Goal: Task Accomplishment & Management: Manage account settings

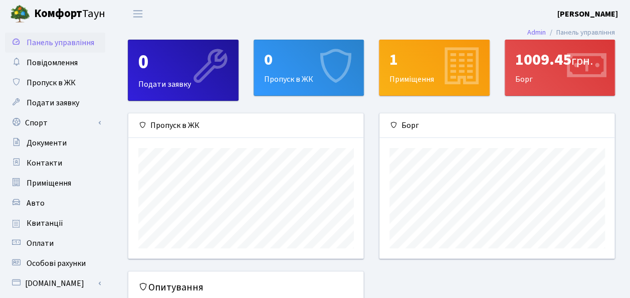
scroll to position [144, 236]
click at [62, 85] on span "Пропуск в ЖК" at bounding box center [51, 82] width 49 height 11
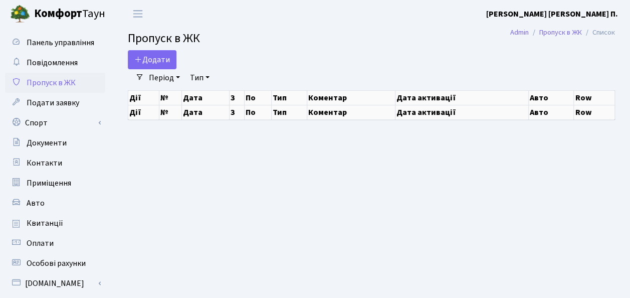
select select "25"
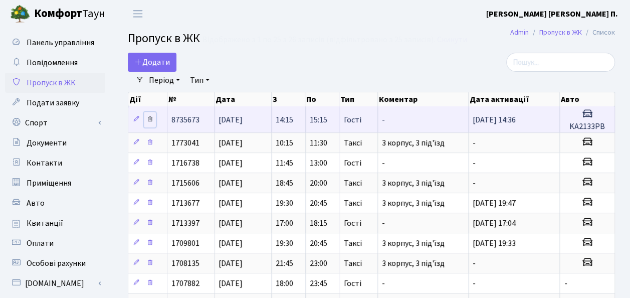
click at [148, 116] on icon at bounding box center [149, 118] width 7 height 7
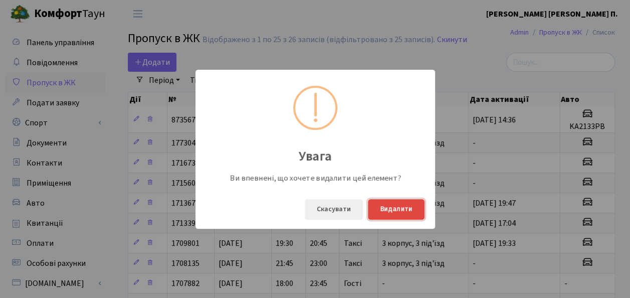
click at [394, 209] on button "Видалити" at bounding box center [396, 209] width 57 height 21
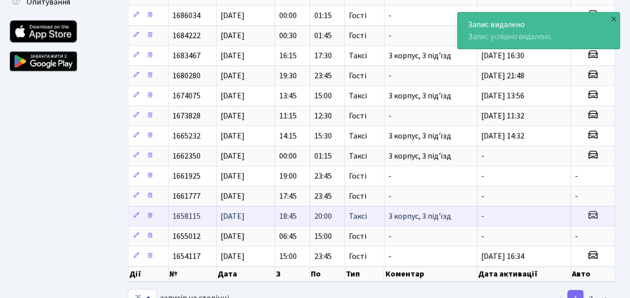
scroll to position [365, 0]
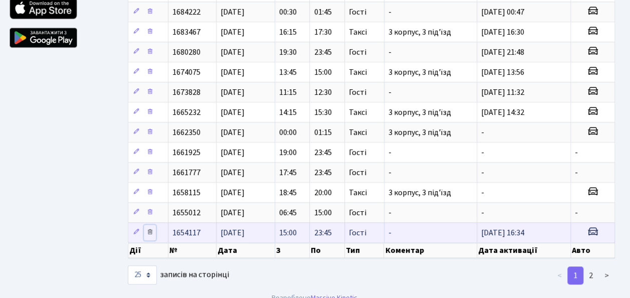
click at [151, 228] on icon at bounding box center [149, 231] width 7 height 7
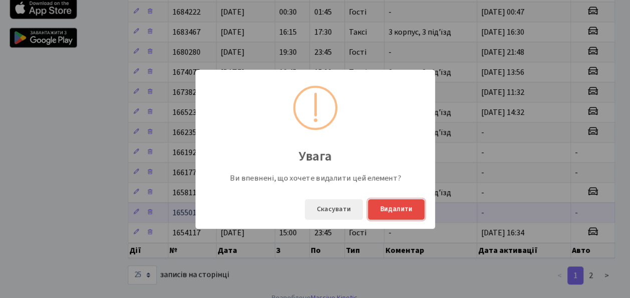
drag, startPoint x: 397, startPoint y: 209, endPoint x: 365, endPoint y: 207, distance: 32.1
click at [389, 209] on button "Видалити" at bounding box center [396, 209] width 57 height 21
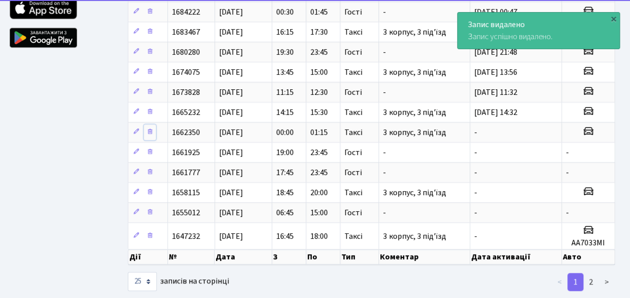
click at [153, 124] on link at bounding box center [150, 132] width 12 height 16
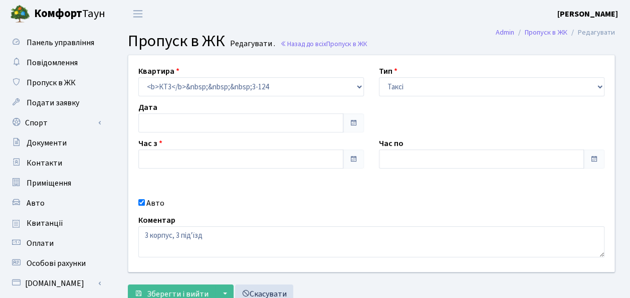
type input "00:00"
type input "01:15"
checkbox input "true"
click at [372, 205] on div "Квартира <b>КТ3</b>&nbsp;&nbsp;&nbsp;3-124 Тип - Доставка Таксі Гості Сервіс Да…" at bounding box center [371, 163] width 501 height 217
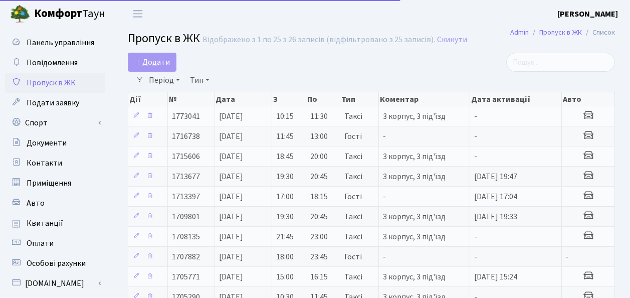
select select "25"
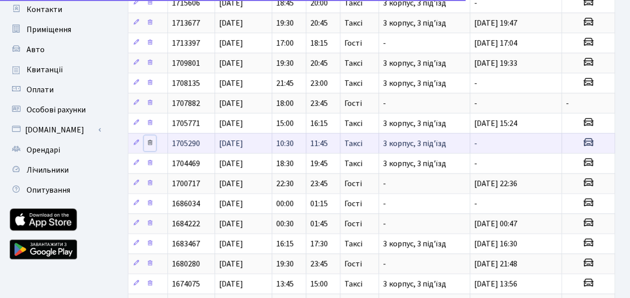
click at [149, 139] on icon at bounding box center [149, 142] width 7 height 7
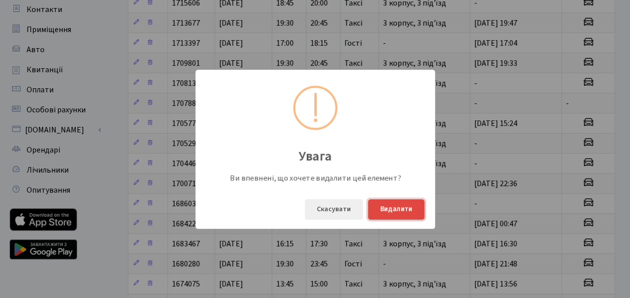
click at [397, 213] on button "Видалити" at bounding box center [396, 209] width 57 height 21
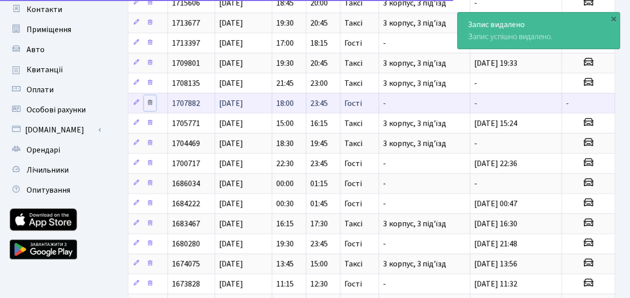
click at [149, 99] on icon at bounding box center [149, 102] width 7 height 7
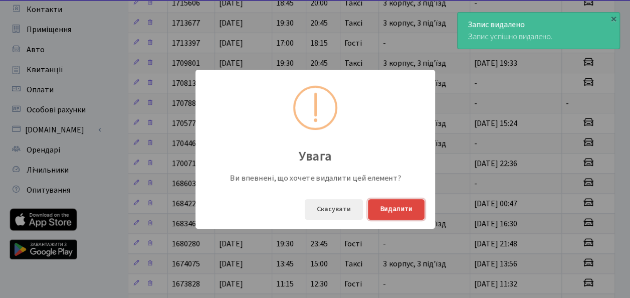
click at [401, 209] on button "Видалити" at bounding box center [396, 209] width 57 height 21
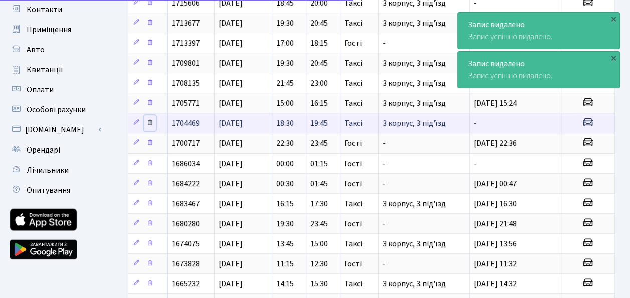
click at [148, 119] on icon at bounding box center [149, 122] width 7 height 7
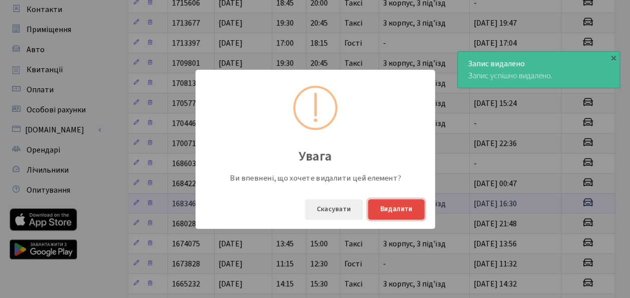
drag, startPoint x: 399, startPoint y: 208, endPoint x: 385, endPoint y: 205, distance: 14.8
click at [399, 208] on button "Видалити" at bounding box center [396, 209] width 57 height 21
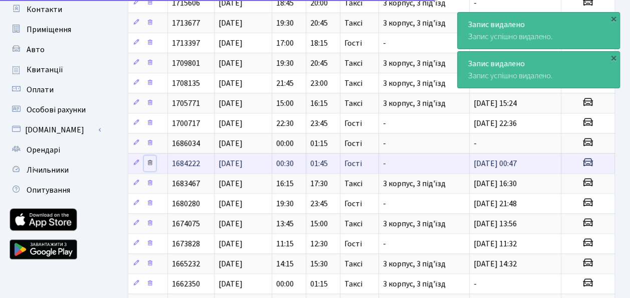
click at [149, 159] on icon at bounding box center [149, 162] width 7 height 7
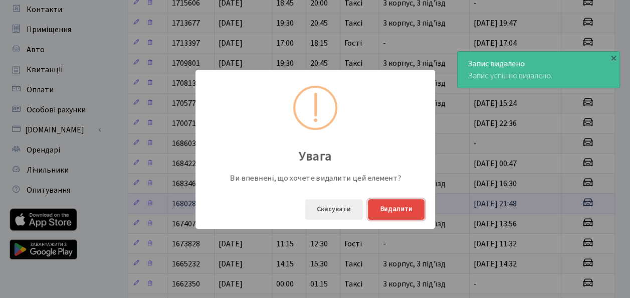
drag, startPoint x: 396, startPoint y: 208, endPoint x: 269, endPoint y: 190, distance: 129.0
click at [393, 208] on button "Видалити" at bounding box center [396, 209] width 57 height 21
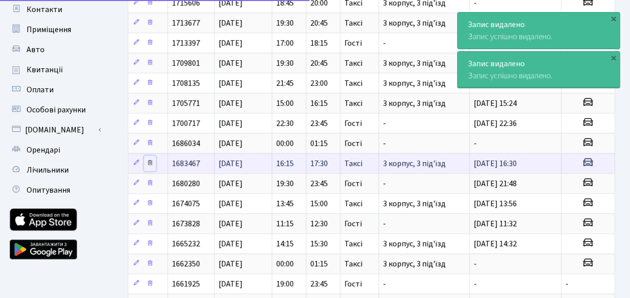
click at [151, 159] on icon at bounding box center [149, 162] width 7 height 7
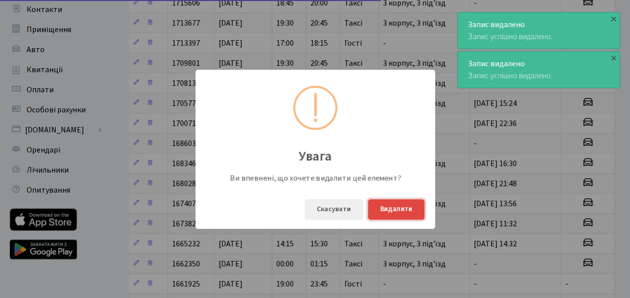
drag, startPoint x: 412, startPoint y: 209, endPoint x: 366, endPoint y: 204, distance: 45.9
click at [411, 209] on button "Видалити" at bounding box center [396, 209] width 57 height 21
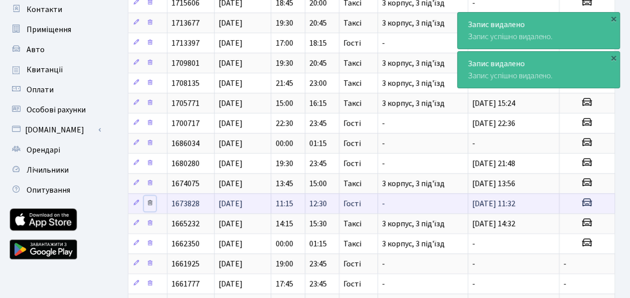
click at [150, 199] on icon at bounding box center [149, 202] width 7 height 7
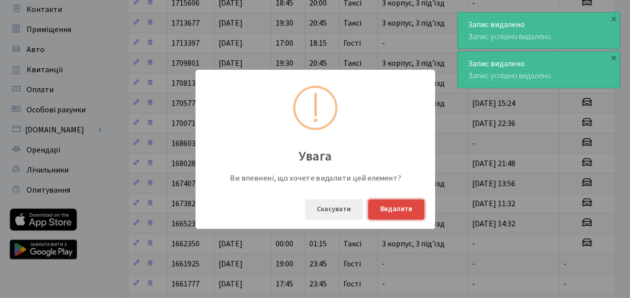
click at [382, 205] on button "Видалити" at bounding box center [396, 209] width 57 height 21
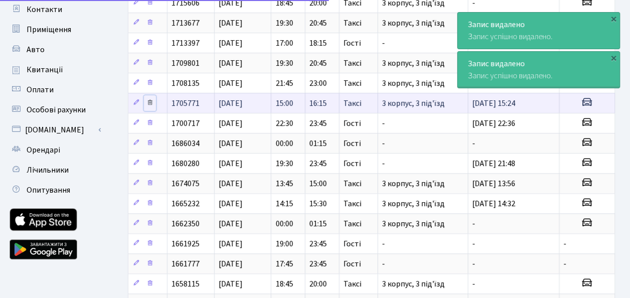
click at [150, 99] on icon at bounding box center [149, 102] width 7 height 7
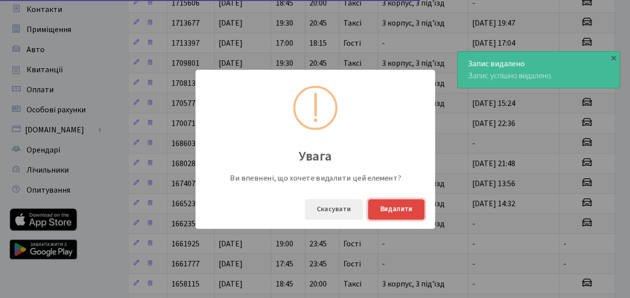
click at [382, 204] on button "Видалити" at bounding box center [396, 209] width 57 height 21
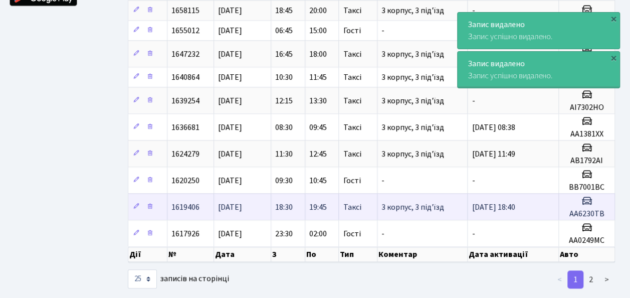
scroll to position [412, 0]
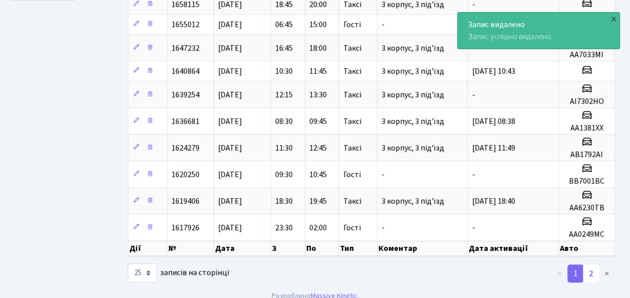
click at [592, 264] on link "2" at bounding box center [591, 273] width 16 height 18
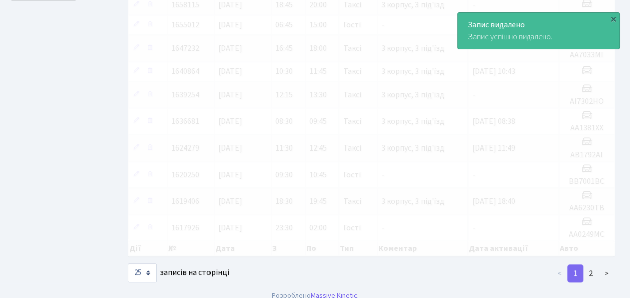
scroll to position [153, 0]
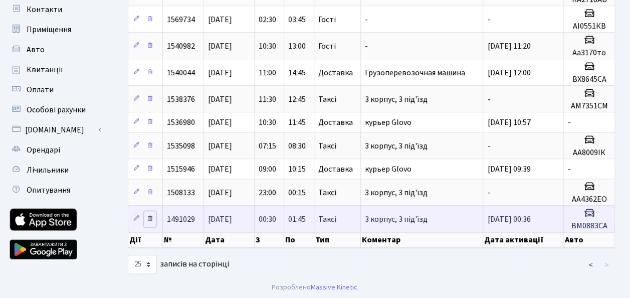
click at [149, 215] on icon at bounding box center [149, 218] width 7 height 7
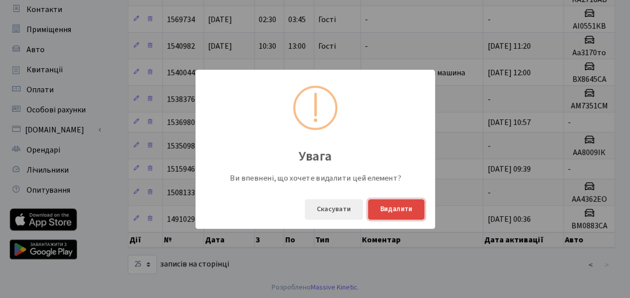
click at [378, 205] on button "Видалити" at bounding box center [396, 209] width 57 height 21
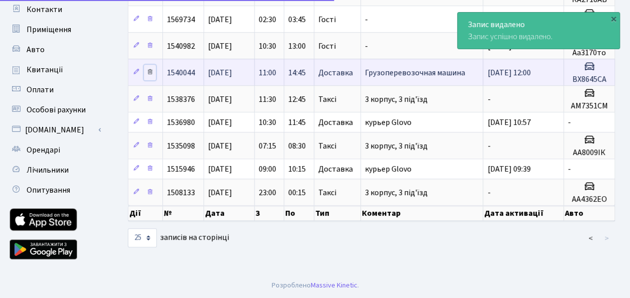
click at [149, 72] on icon at bounding box center [149, 71] width 7 height 7
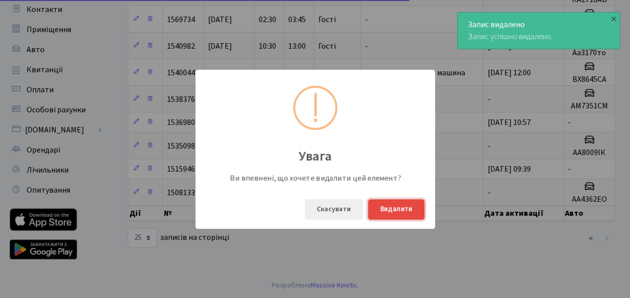
click at [409, 208] on button "Видалити" at bounding box center [396, 209] width 57 height 21
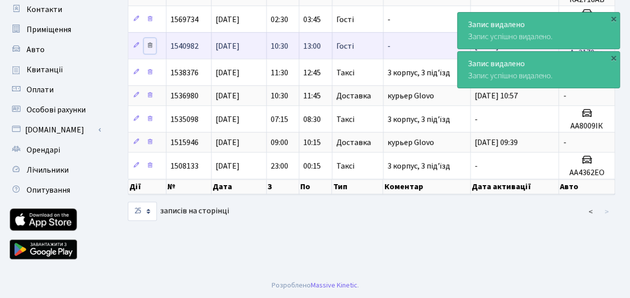
click at [148, 46] on icon at bounding box center [149, 45] width 7 height 7
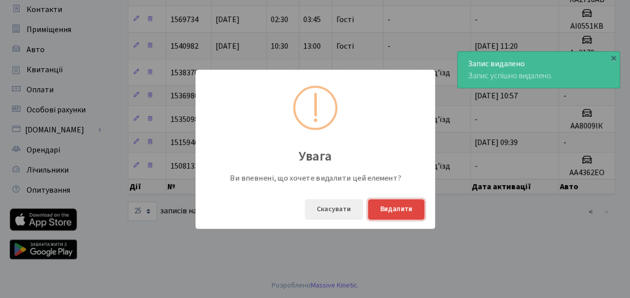
click at [401, 205] on button "Видалити" at bounding box center [396, 209] width 57 height 21
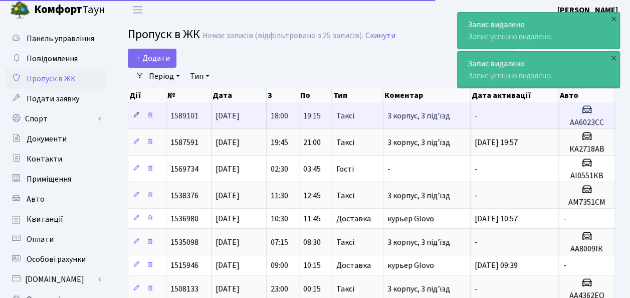
scroll to position [3, 0]
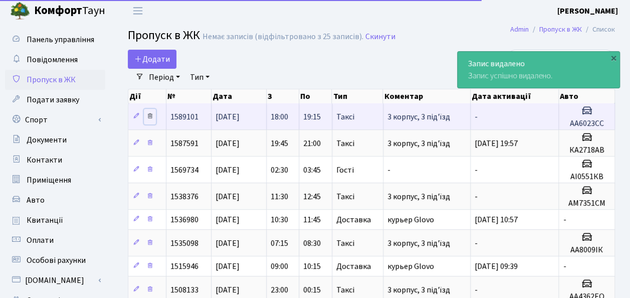
click at [149, 117] on icon at bounding box center [149, 115] width 7 height 7
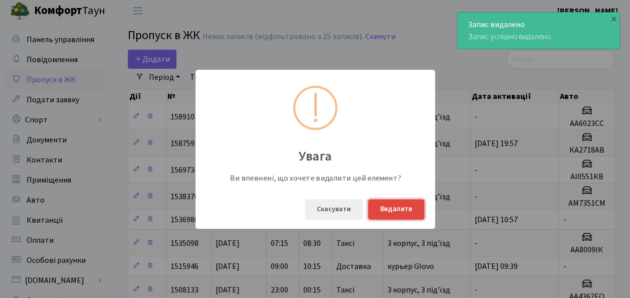
drag, startPoint x: 400, startPoint y: 206, endPoint x: 313, endPoint y: 193, distance: 88.1
click at [399, 206] on button "Видалити" at bounding box center [396, 209] width 57 height 21
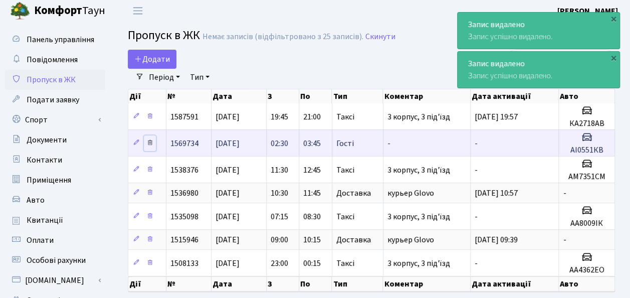
click at [151, 142] on icon at bounding box center [149, 142] width 7 height 7
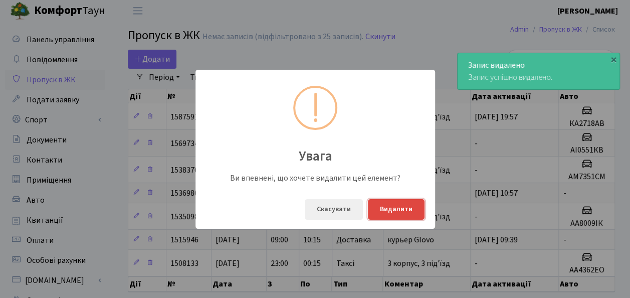
click at [395, 204] on button "Видалити" at bounding box center [396, 209] width 57 height 21
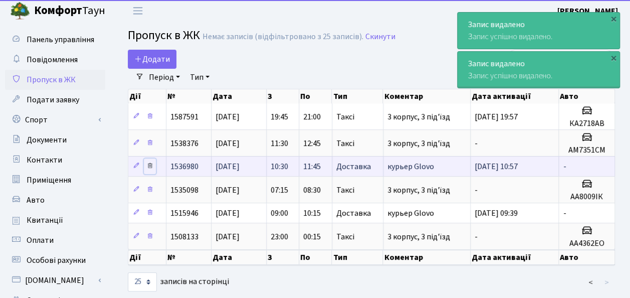
click at [150, 165] on icon at bounding box center [149, 165] width 7 height 7
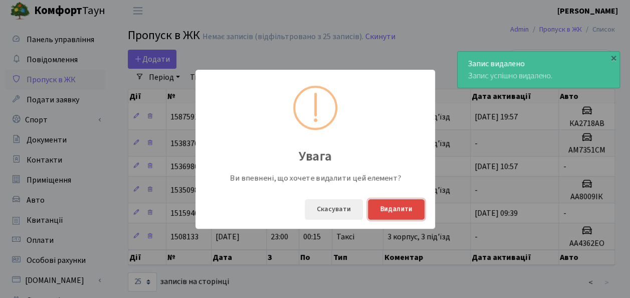
click at [377, 206] on button "Видалити" at bounding box center [396, 209] width 57 height 21
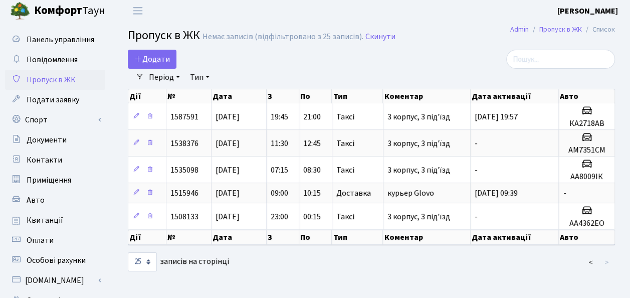
click at [423, 277] on main "Admin Пропуск в ЖК Список Пропуск в ЖК Немає записів (відфільтровано з 25 запис…" at bounding box center [371, 224] width 517 height 398
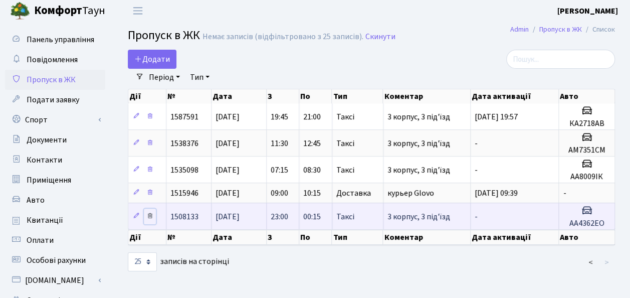
click at [150, 213] on icon at bounding box center [149, 215] width 7 height 7
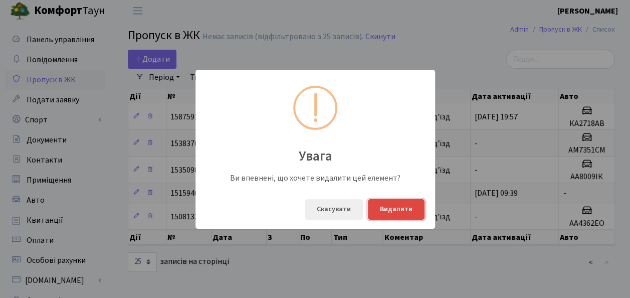
click at [390, 205] on button "Видалити" at bounding box center [396, 209] width 57 height 21
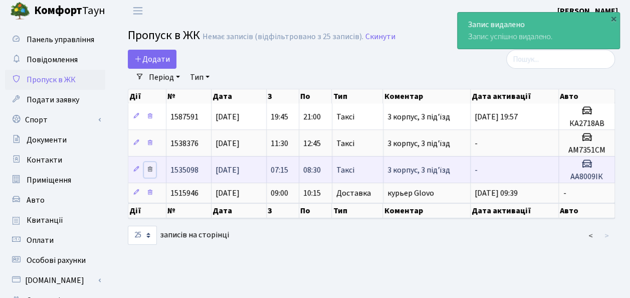
click at [150, 167] on icon at bounding box center [149, 168] width 7 height 7
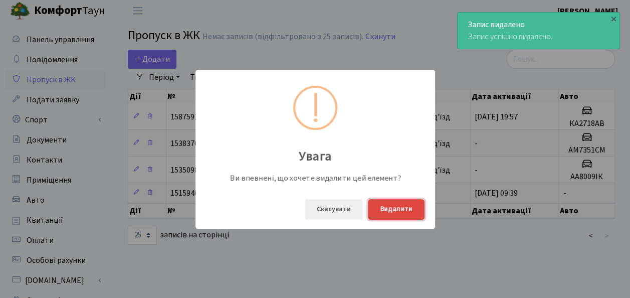
click at [423, 213] on button "Видалити" at bounding box center [396, 209] width 57 height 21
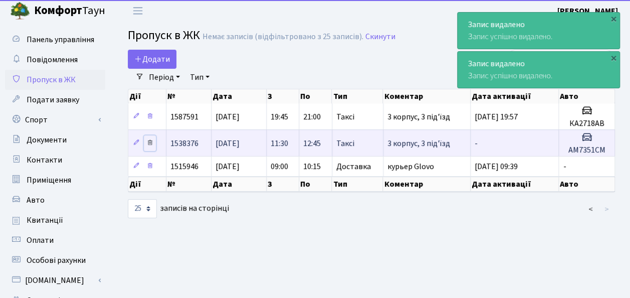
click at [144, 141] on link at bounding box center [150, 143] width 12 height 16
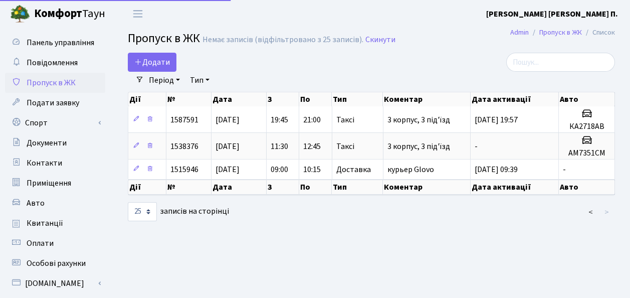
select select "25"
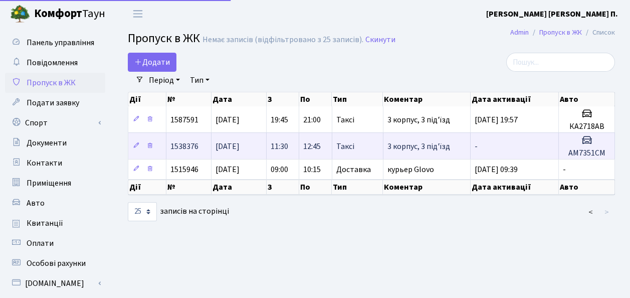
scroll to position [3, 0]
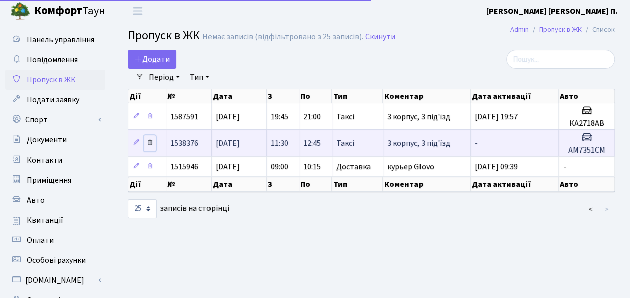
click at [149, 143] on icon at bounding box center [149, 142] width 7 height 7
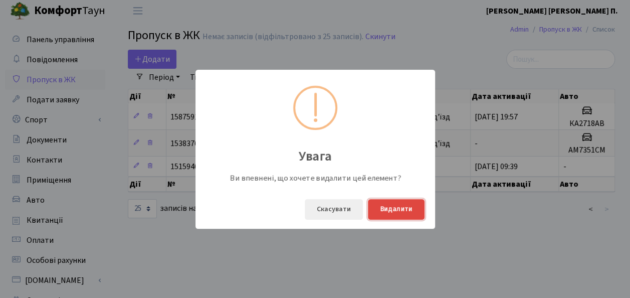
click at [403, 211] on button "Видалити" at bounding box center [396, 209] width 57 height 21
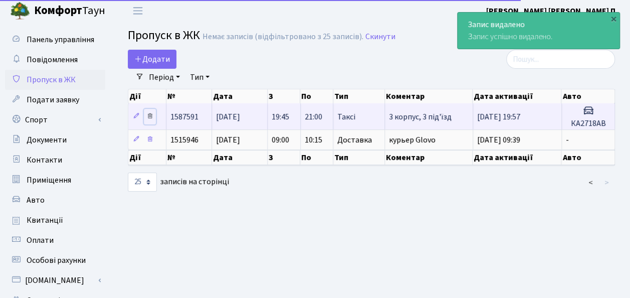
click at [151, 114] on icon at bounding box center [149, 115] width 7 height 7
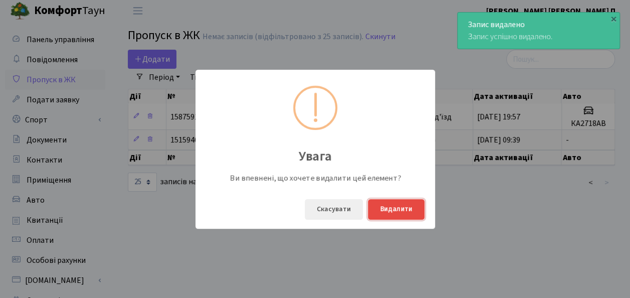
click at [392, 210] on button "Видалити" at bounding box center [396, 209] width 57 height 21
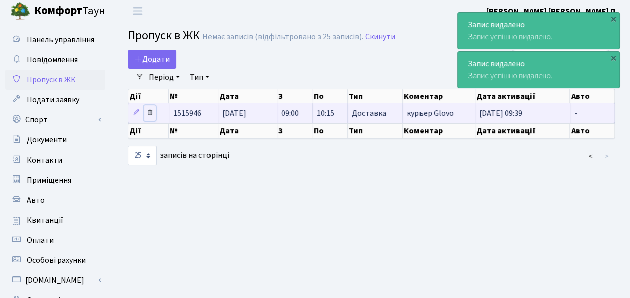
click at [150, 112] on icon at bounding box center [149, 112] width 7 height 7
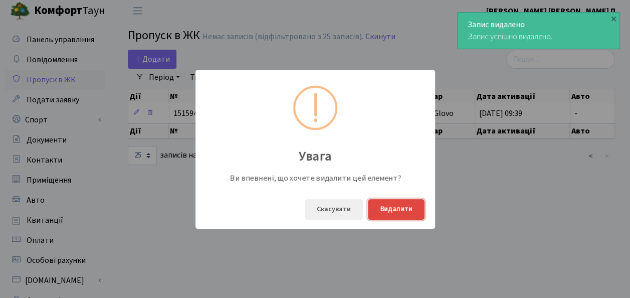
click at [401, 210] on button "Видалити" at bounding box center [396, 209] width 57 height 21
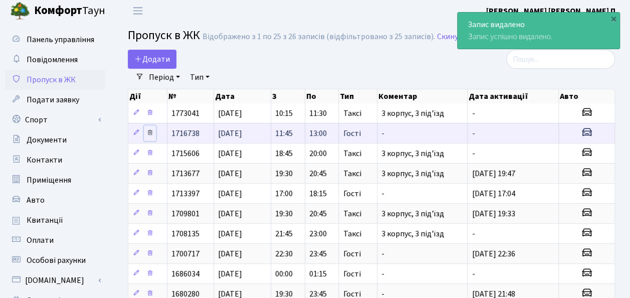
click at [149, 129] on icon at bounding box center [149, 132] width 7 height 7
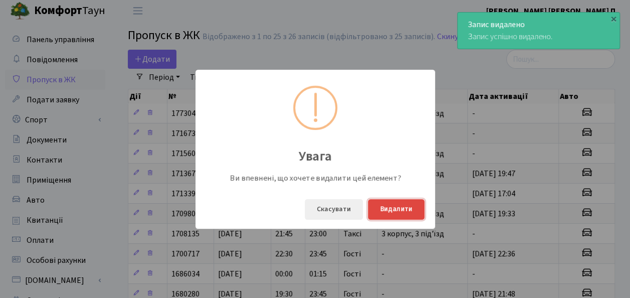
click at [406, 212] on button "Видалити" at bounding box center [396, 209] width 57 height 21
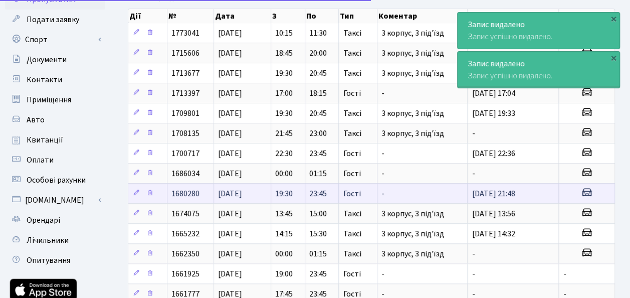
scroll to position [103, 0]
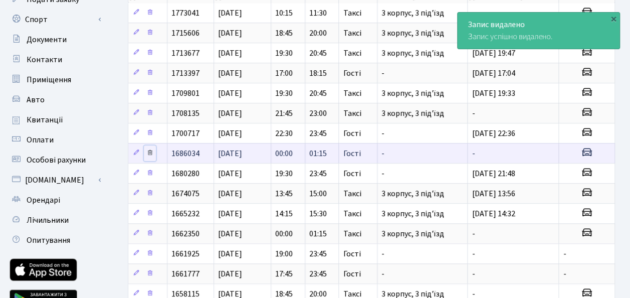
click at [149, 149] on icon at bounding box center [149, 152] width 7 height 7
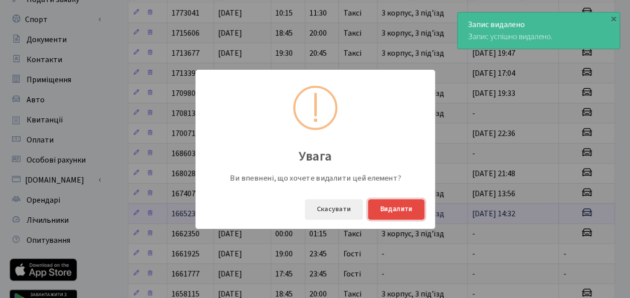
drag, startPoint x: 396, startPoint y: 209, endPoint x: 366, endPoint y: 209, distance: 30.1
click at [391, 209] on button "Видалити" at bounding box center [396, 209] width 57 height 21
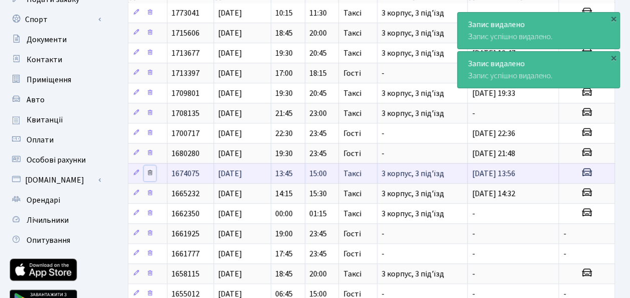
click at [147, 169] on icon at bounding box center [149, 172] width 7 height 7
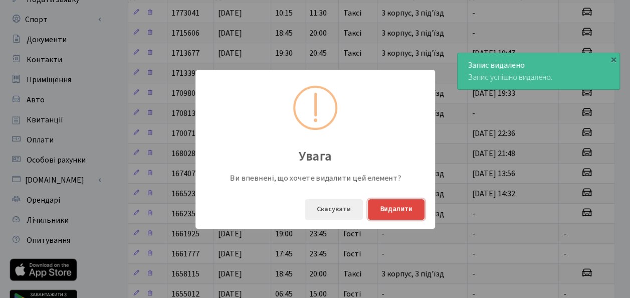
click at [395, 208] on button "Видалити" at bounding box center [396, 209] width 57 height 21
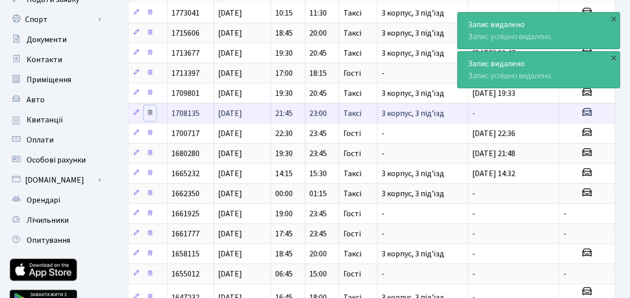
click at [149, 109] on icon at bounding box center [149, 112] width 7 height 7
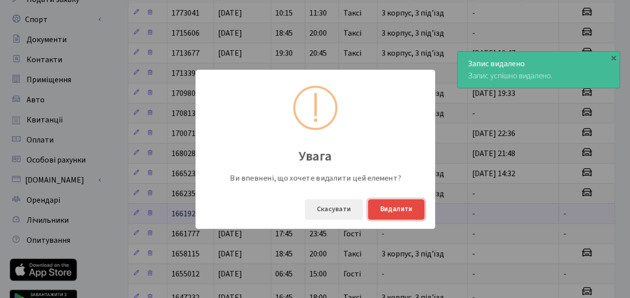
click at [394, 210] on button "Видалити" at bounding box center [396, 209] width 57 height 21
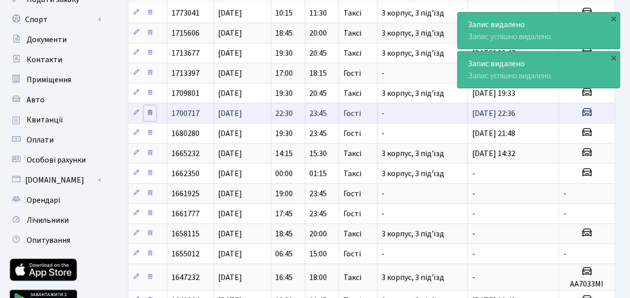
click at [151, 111] on icon at bounding box center [149, 112] width 7 height 7
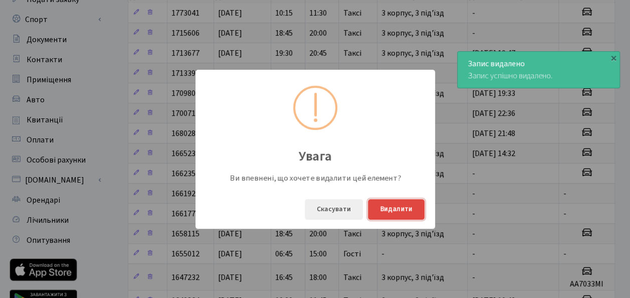
click at [407, 210] on button "Видалити" at bounding box center [396, 209] width 57 height 21
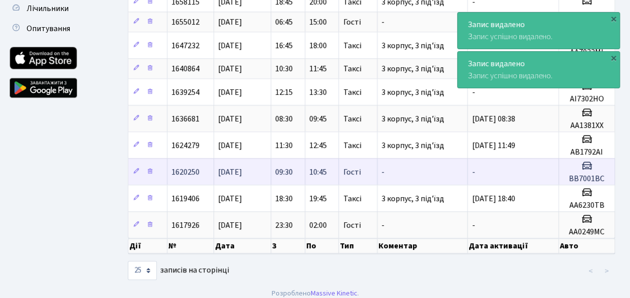
scroll to position [315, 0]
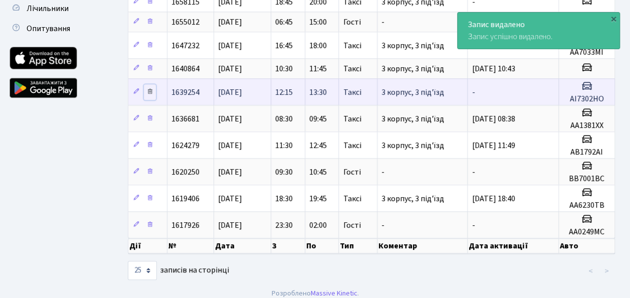
click at [150, 88] on icon at bounding box center [149, 91] width 7 height 7
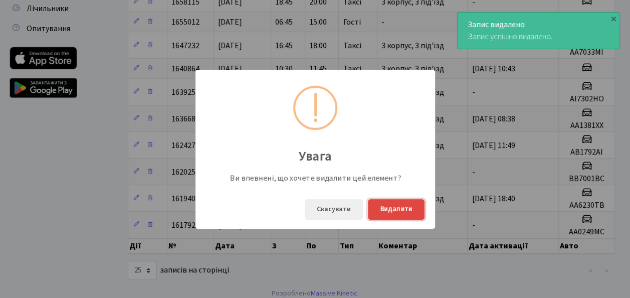
click at [394, 206] on button "Видалити" at bounding box center [396, 209] width 57 height 21
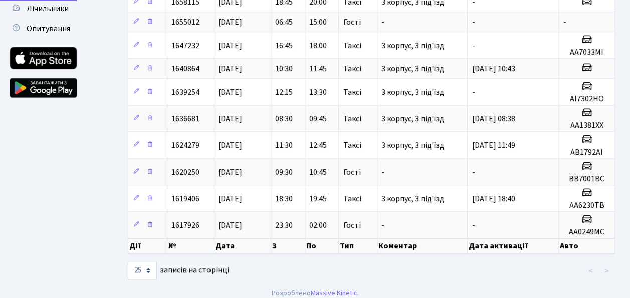
scroll to position [289, 0]
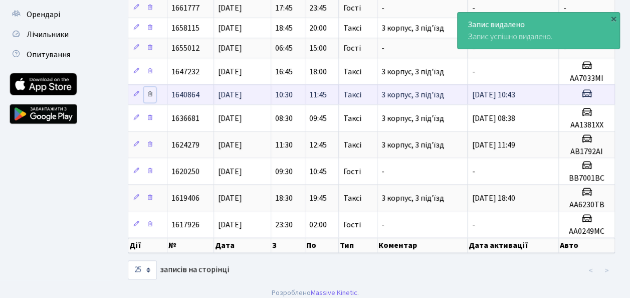
click at [149, 90] on icon at bounding box center [149, 93] width 7 height 7
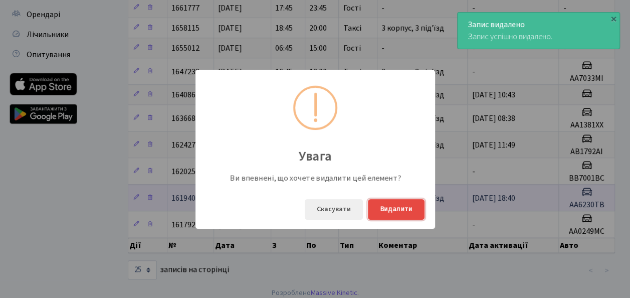
drag, startPoint x: 396, startPoint y: 207, endPoint x: 364, endPoint y: 193, distance: 35.5
click at [394, 205] on button "Видалити" at bounding box center [396, 209] width 57 height 21
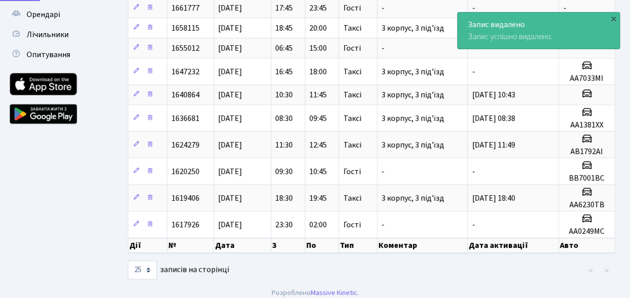
scroll to position [269, 0]
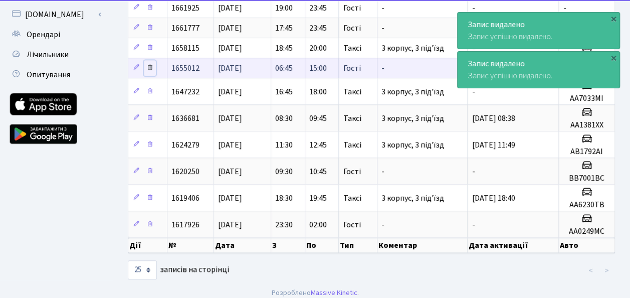
click at [151, 64] on icon at bounding box center [149, 67] width 7 height 7
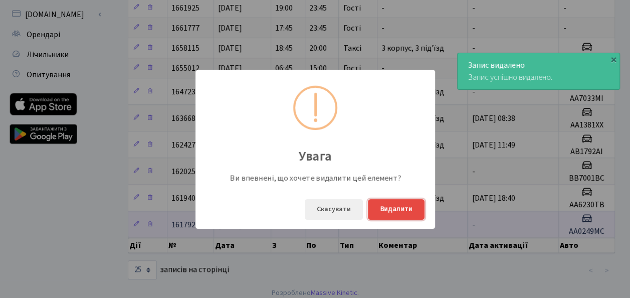
click at [405, 209] on button "Видалити" at bounding box center [396, 209] width 57 height 21
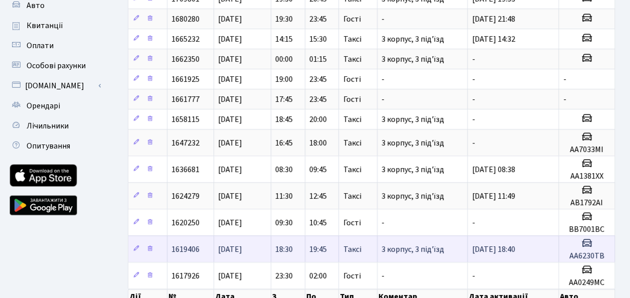
scroll to position [200, 0]
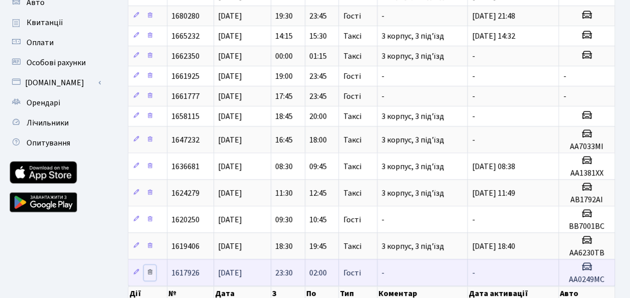
click at [150, 268] on icon at bounding box center [149, 271] width 7 height 7
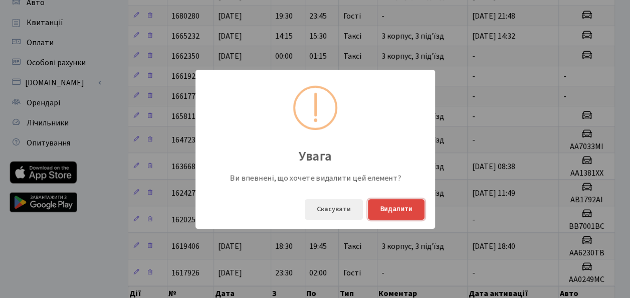
click at [395, 209] on button "Видалити" at bounding box center [396, 209] width 57 height 21
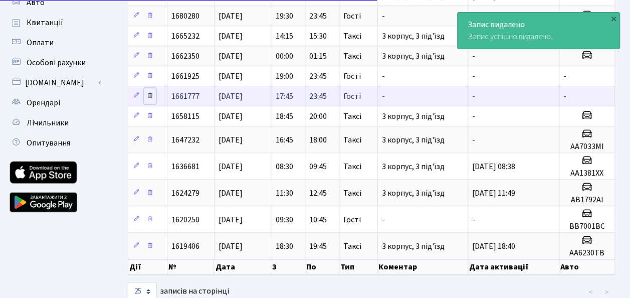
click at [149, 92] on icon at bounding box center [149, 95] width 7 height 7
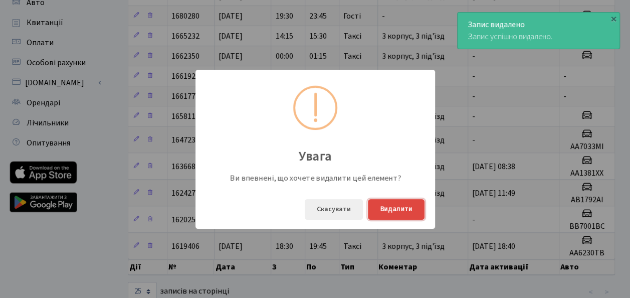
click at [393, 204] on button "Видалити" at bounding box center [396, 209] width 57 height 21
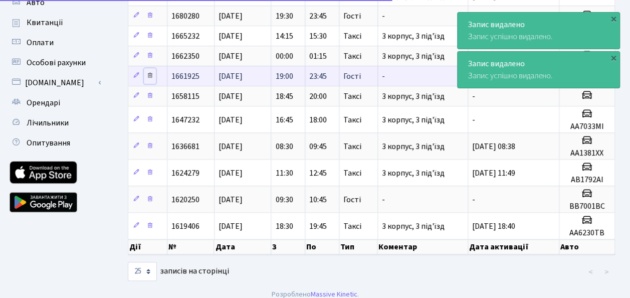
click at [150, 72] on icon at bounding box center [149, 75] width 7 height 7
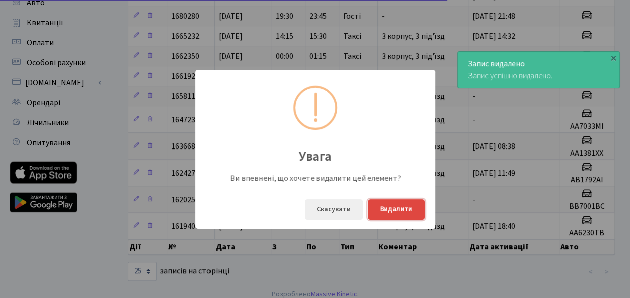
click at [400, 206] on button "Видалити" at bounding box center [396, 209] width 57 height 21
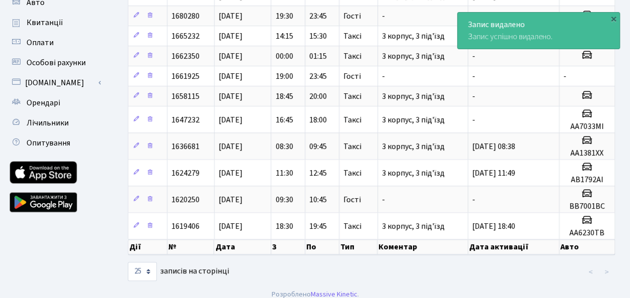
scroll to position [184, 0]
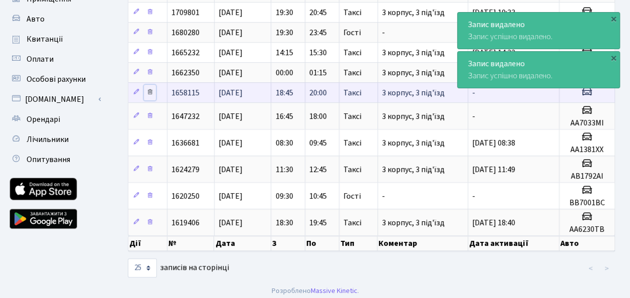
click at [147, 88] on icon at bounding box center [149, 91] width 7 height 7
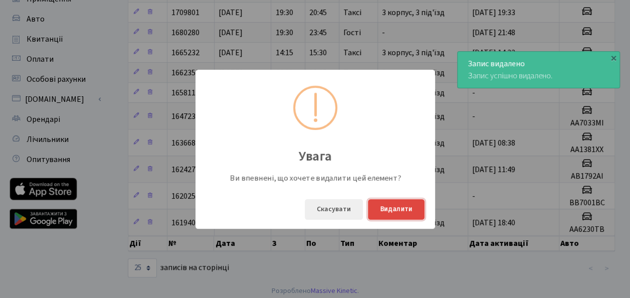
click at [388, 207] on button "Видалити" at bounding box center [396, 209] width 57 height 21
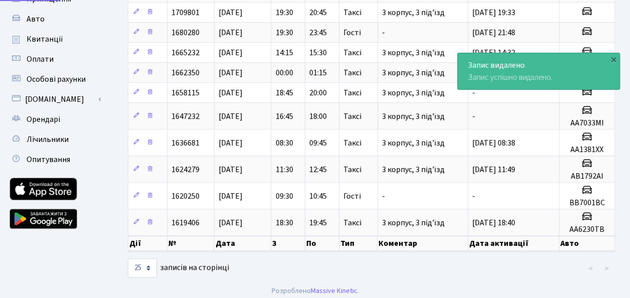
scroll to position [164, 0]
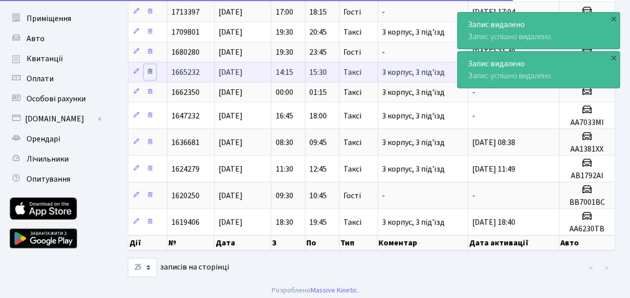
click at [150, 68] on icon at bounding box center [149, 71] width 7 height 7
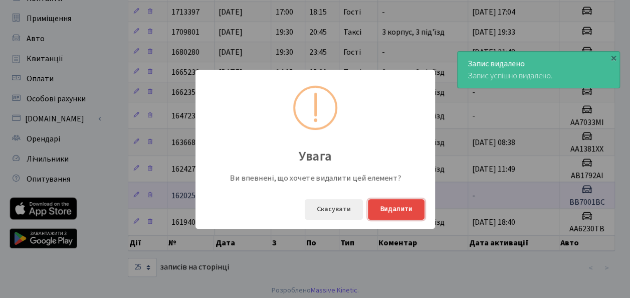
click at [397, 207] on button "Видалити" at bounding box center [396, 209] width 57 height 21
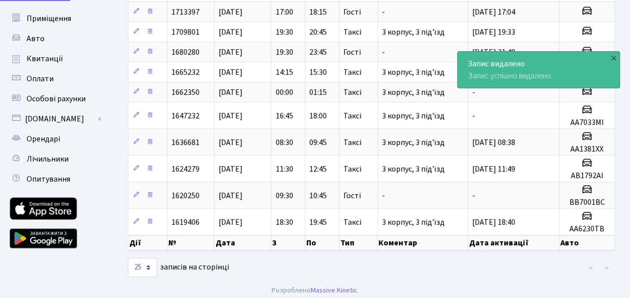
scroll to position [153, 0]
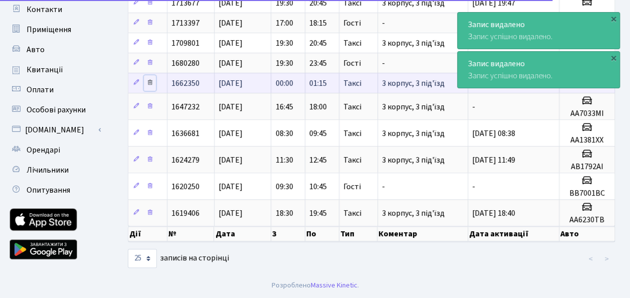
click at [150, 79] on icon at bounding box center [149, 82] width 7 height 7
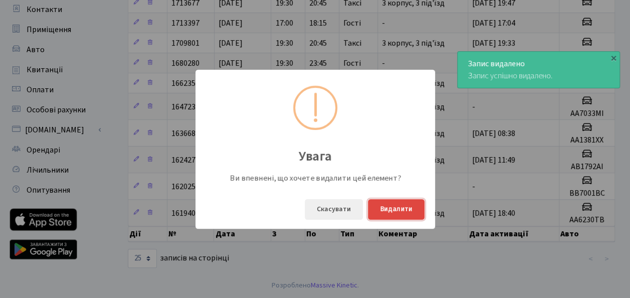
click at [385, 209] on button "Видалити" at bounding box center [396, 209] width 57 height 21
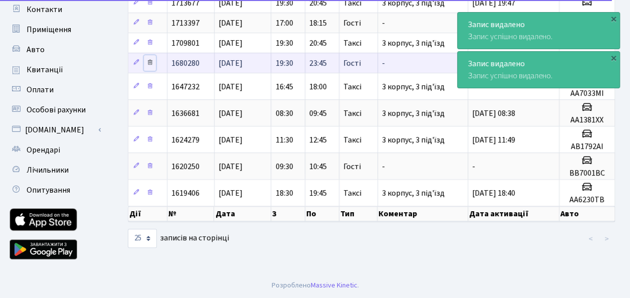
click at [150, 59] on icon at bounding box center [149, 62] width 7 height 7
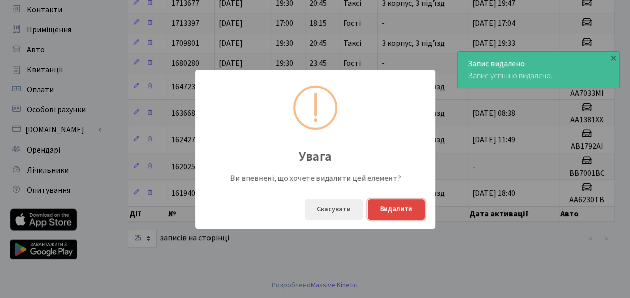
click at [404, 208] on button "Видалити" at bounding box center [396, 209] width 57 height 21
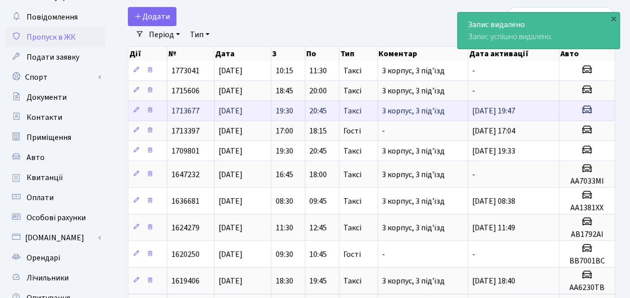
scroll to position [150, 0]
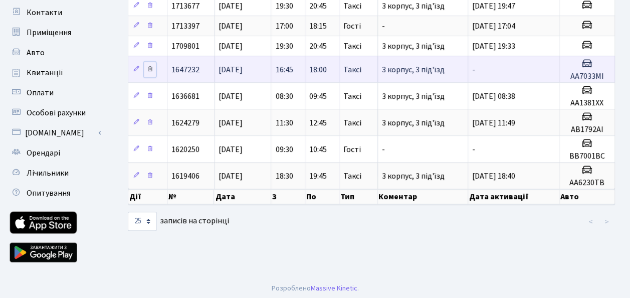
click at [147, 65] on icon at bounding box center [149, 68] width 7 height 7
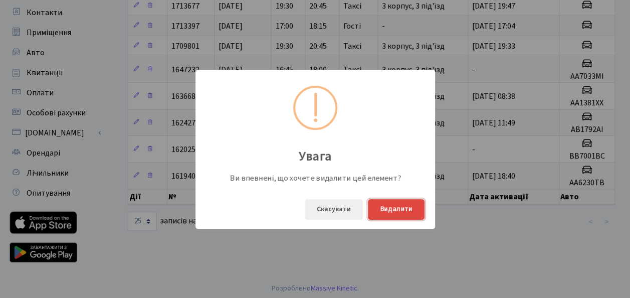
click at [395, 211] on button "Видалити" at bounding box center [396, 209] width 57 height 21
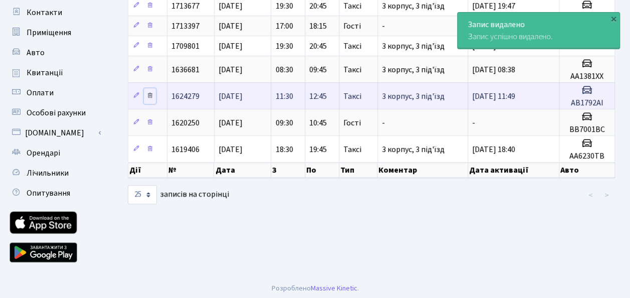
click at [150, 93] on icon at bounding box center [149, 95] width 7 height 7
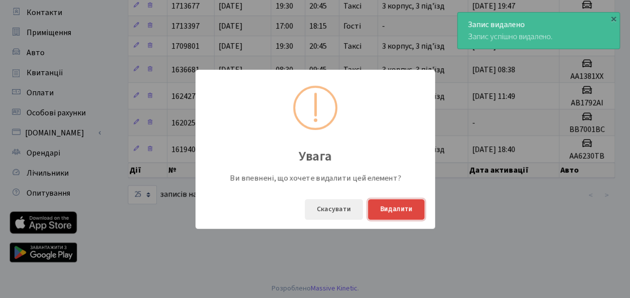
click at [386, 202] on button "Видалити" at bounding box center [396, 209] width 57 height 21
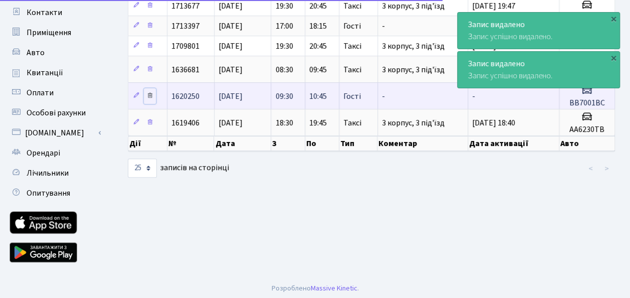
click at [151, 93] on icon at bounding box center [149, 95] width 7 height 7
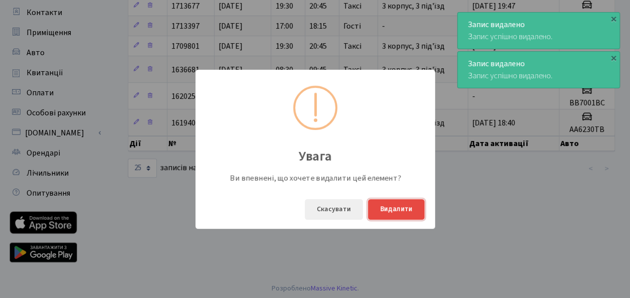
click at [395, 203] on button "Видалити" at bounding box center [396, 209] width 57 height 21
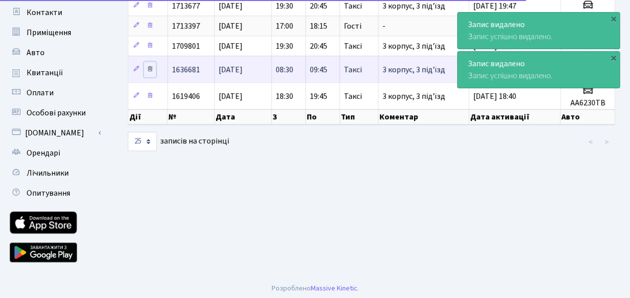
click at [150, 68] on icon at bounding box center [149, 68] width 7 height 7
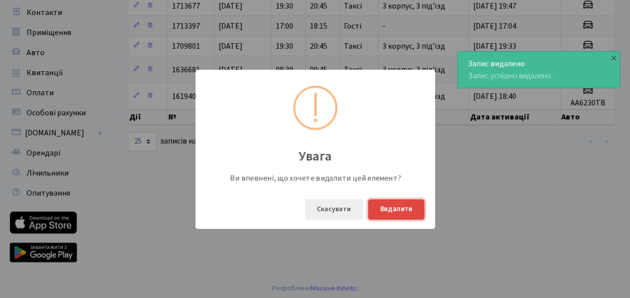
click at [386, 202] on button "Видалити" at bounding box center [396, 209] width 57 height 21
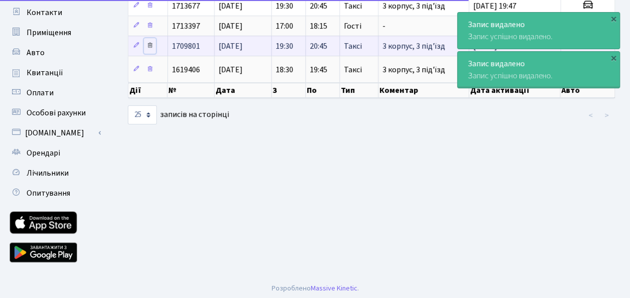
click at [151, 42] on icon at bounding box center [149, 45] width 7 height 7
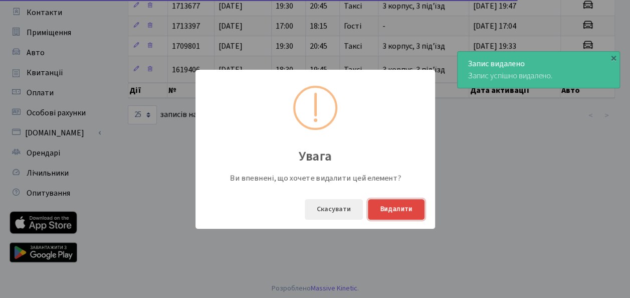
click at [400, 207] on button "Видалити" at bounding box center [396, 209] width 57 height 21
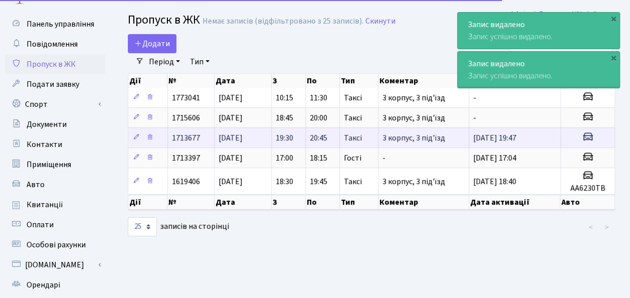
scroll to position [0, 0]
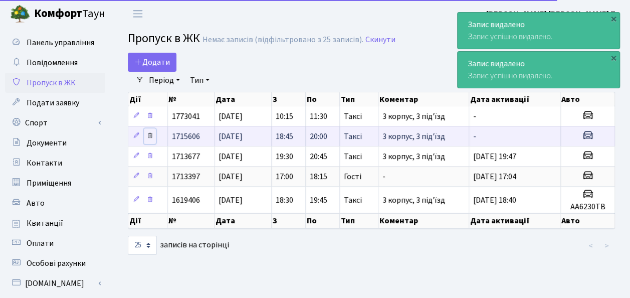
click at [150, 133] on icon at bounding box center [149, 135] width 7 height 7
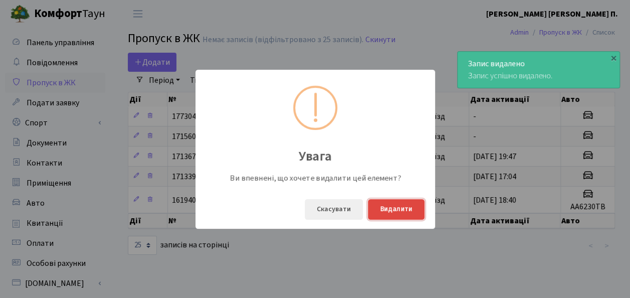
drag, startPoint x: 387, startPoint y: 203, endPoint x: 382, endPoint y: 203, distance: 5.0
click at [386, 203] on button "Видалити" at bounding box center [396, 209] width 57 height 21
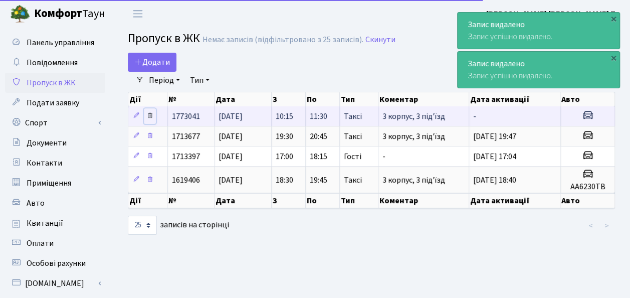
click at [150, 116] on icon at bounding box center [149, 115] width 7 height 7
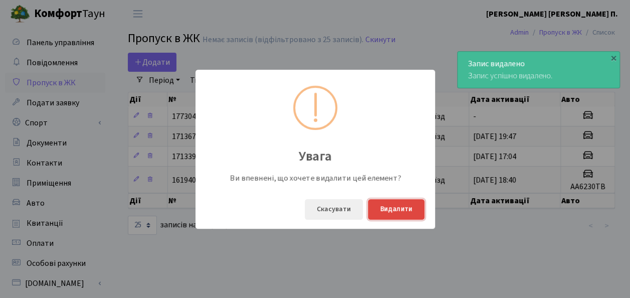
click at [388, 204] on button "Видалити" at bounding box center [396, 209] width 57 height 21
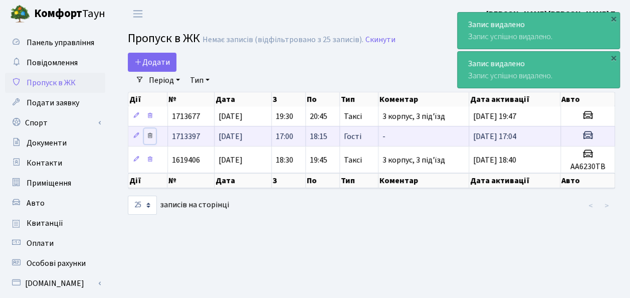
click at [149, 132] on icon at bounding box center [149, 135] width 7 height 7
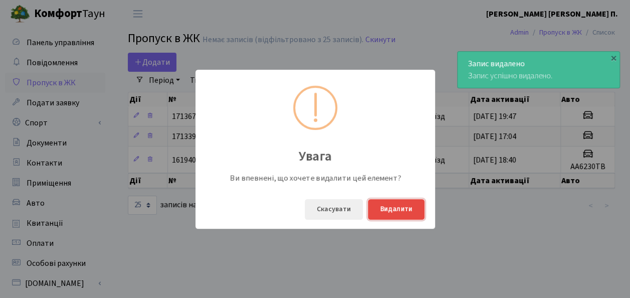
click at [393, 209] on button "Видалити" at bounding box center [396, 209] width 57 height 21
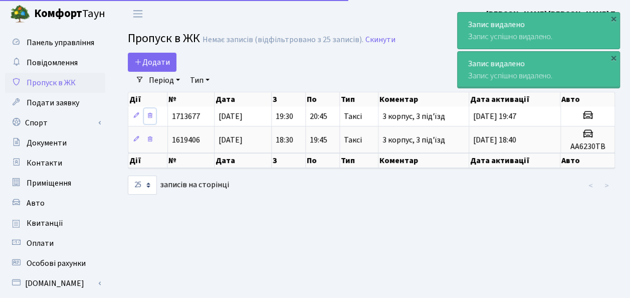
click at [150, 117] on icon at bounding box center [149, 115] width 7 height 7
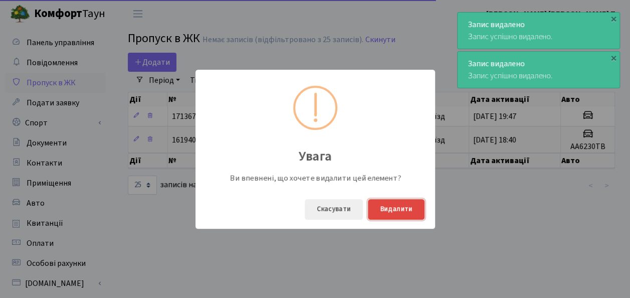
click at [405, 207] on button "Видалити" at bounding box center [396, 209] width 57 height 21
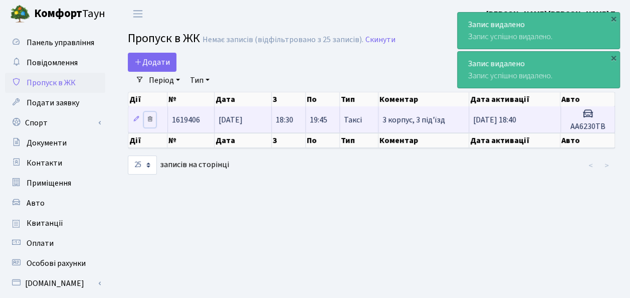
click at [148, 117] on icon at bounding box center [149, 118] width 7 height 7
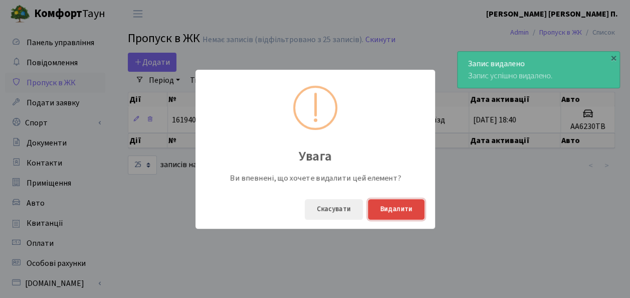
click at [393, 199] on button "Видалити" at bounding box center [396, 209] width 57 height 21
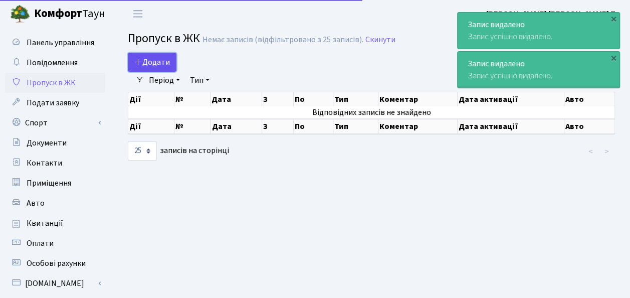
click at [152, 59] on span "Додати" at bounding box center [152, 62] width 36 height 11
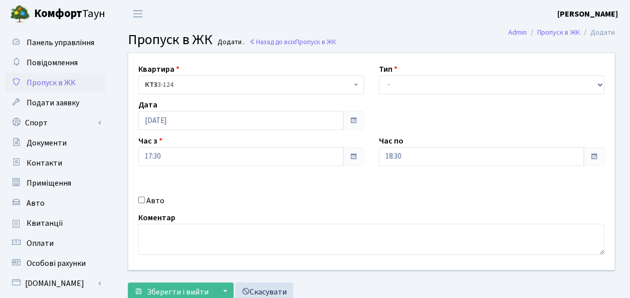
click at [48, 82] on span "Пропуск в ЖК" at bounding box center [51, 82] width 49 height 11
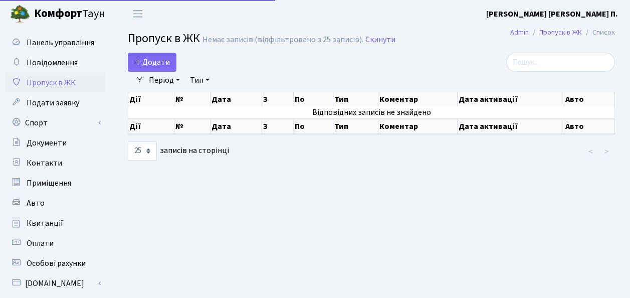
select select "25"
click at [54, 46] on span "Панель управління" at bounding box center [61, 42] width 68 height 11
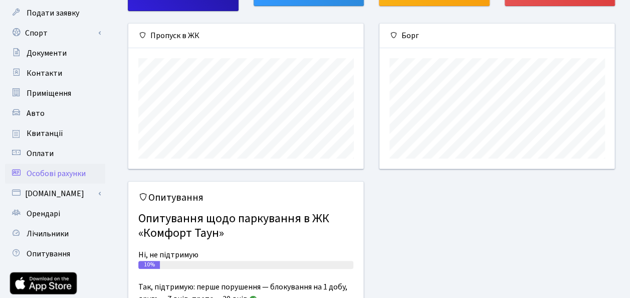
scroll to position [74, 0]
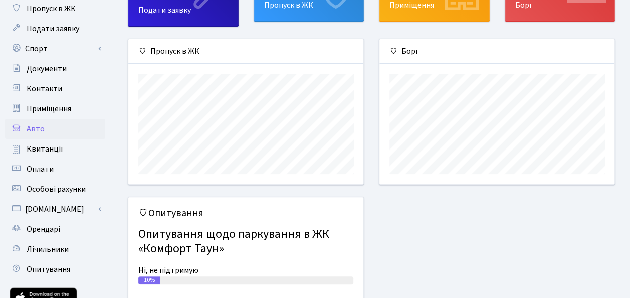
click at [49, 131] on link "Авто" at bounding box center [55, 129] width 100 height 20
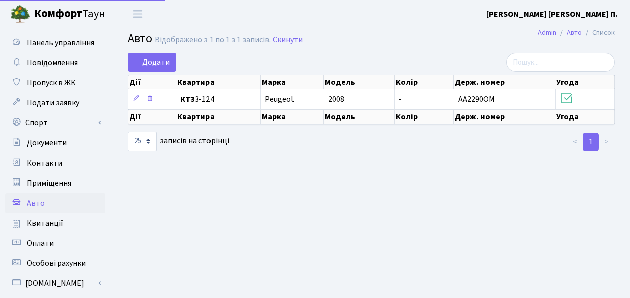
select select "25"
